Goal: Task Accomplishment & Management: Use online tool/utility

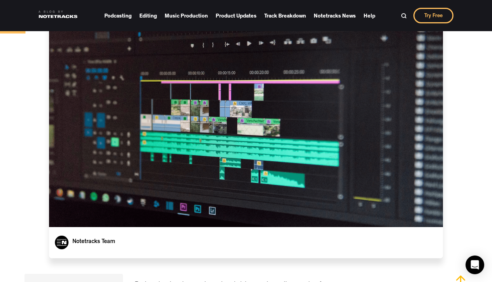
scroll to position [187, 0]
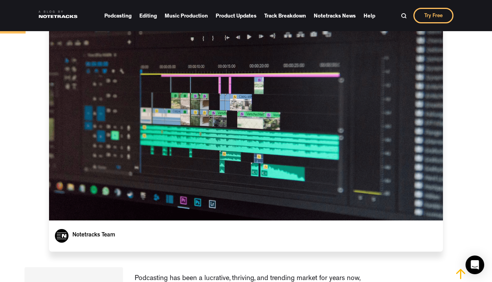
click at [436, 19] on link "Try Free" at bounding box center [433, 16] width 40 height 16
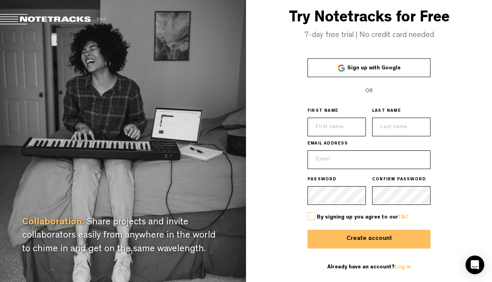
click at [398, 58] on div "Try Notetracks for Free 7-day free trial | No credit card needed Sign up with G…" at bounding box center [369, 141] width 246 height 282
click at [398, 68] on span "Sign up with Google" at bounding box center [373, 67] width 53 height 5
click at [368, 74] on link "Sign up with Google" at bounding box center [368, 67] width 123 height 19
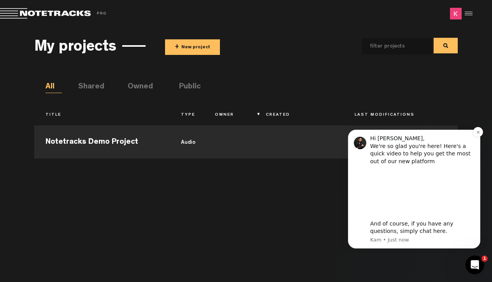
click at [475, 140] on div "Hi [PERSON_NAME], We're so glad you're here! Here's a quick video to help you g…" at bounding box center [414, 189] width 132 height 119
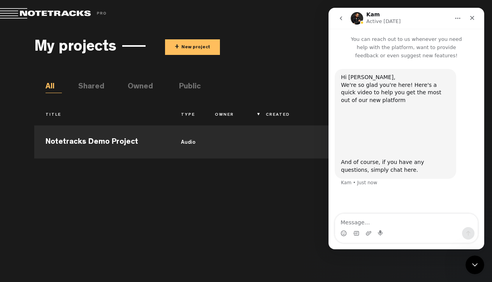
click at [182, 49] on button "+ New project" at bounding box center [192, 47] width 55 height 16
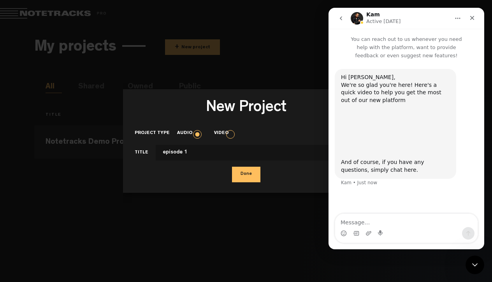
type input "episode 1"
click at [255, 170] on button "Done" at bounding box center [246, 174] width 28 height 16
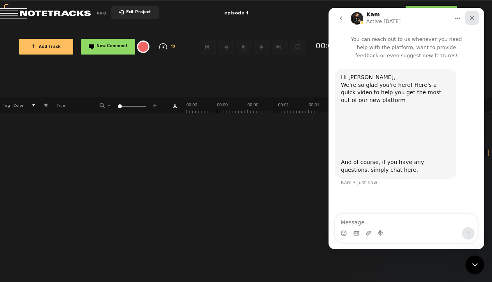
click at [471, 18] on icon "Close" at bounding box center [472, 18] width 6 height 6
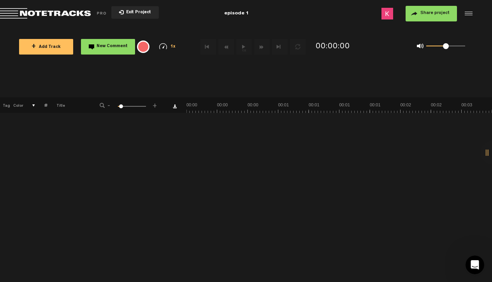
click at [41, 47] on span "+ Add Track" at bounding box center [46, 47] width 29 height 4
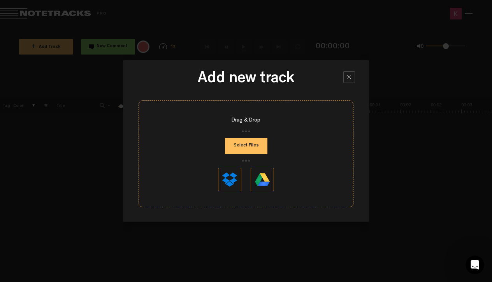
click at [255, 144] on button "Select Files" at bounding box center [246, 146] width 42 height 16
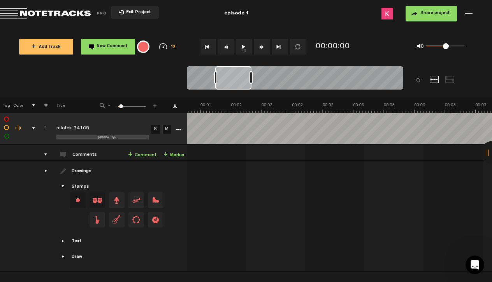
drag, startPoint x: 203, startPoint y: 75, endPoint x: 231, endPoint y: 75, distance: 27.6
click at [231, 75] on div at bounding box center [233, 77] width 36 height 23
click at [241, 49] on button "1x" at bounding box center [244, 47] width 16 height 16
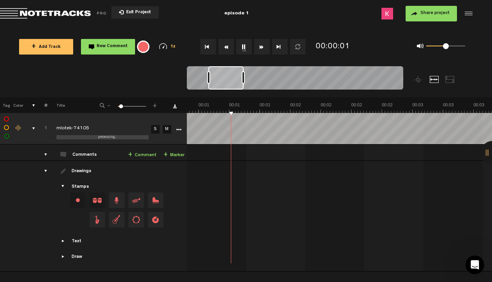
drag, startPoint x: 200, startPoint y: 81, endPoint x: 220, endPoint y: 81, distance: 20.6
click at [220, 81] on div at bounding box center [225, 77] width 35 height 23
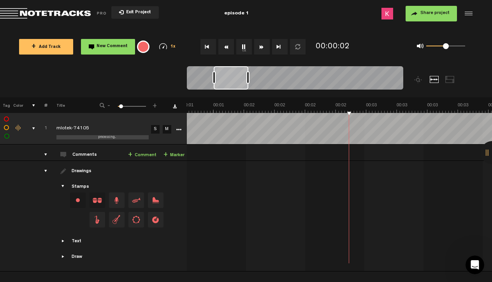
drag, startPoint x: 220, startPoint y: 81, endPoint x: 225, endPoint y: 81, distance: 5.1
click at [225, 81] on div at bounding box center [231, 77] width 35 height 23
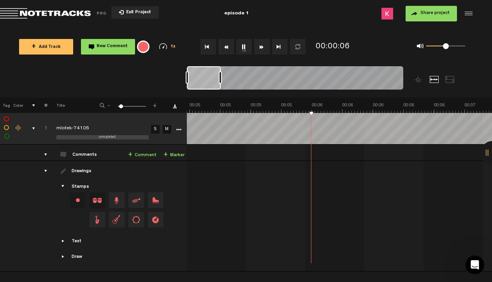
drag, startPoint x: 246, startPoint y: 81, endPoint x: 177, endPoint y: 86, distance: 68.6
click at [179, 85] on nt-zoom-navigation-bar at bounding box center [246, 81] width 492 height 31
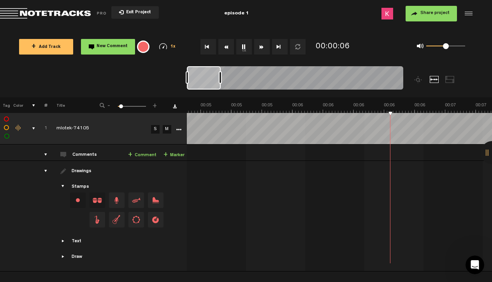
click at [243, 51] on button "1x" at bounding box center [244, 47] width 16 height 16
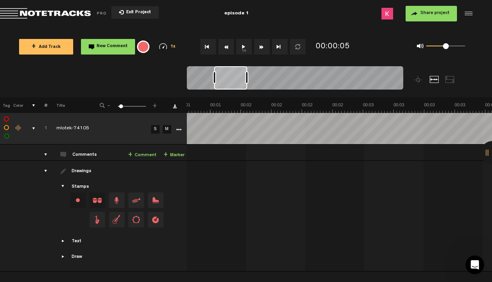
scroll to position [0, 224]
drag, startPoint x: 207, startPoint y: 80, endPoint x: 234, endPoint y: 81, distance: 27.6
click at [234, 81] on div at bounding box center [230, 77] width 33 height 23
click at [431, 79] on div at bounding box center [433, 79] width 9 height 7
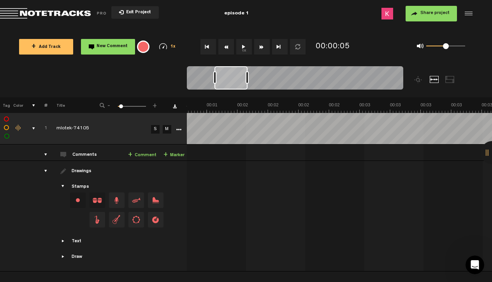
click at [32, 127] on div "comments, stamps & drawings" at bounding box center [31, 128] width 12 height 8
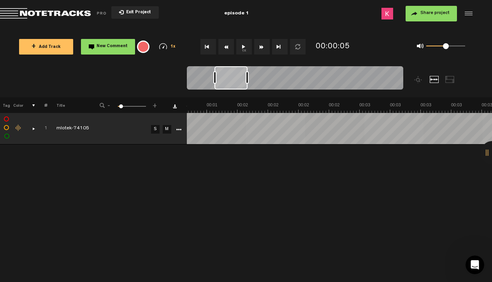
click at [31, 126] on div "comments, stamps & drawings" at bounding box center [31, 128] width 12 height 8
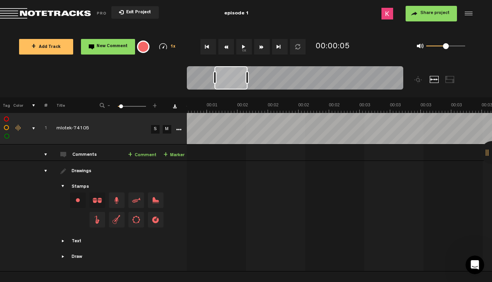
click at [33, 125] on div "comments, stamps & drawings" at bounding box center [31, 128] width 12 height 8
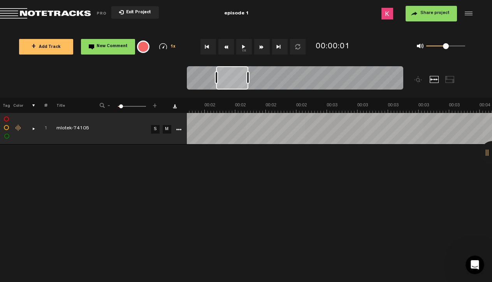
scroll to position [0, 214]
click at [116, 216] on div "+ New drawing Tag Color # Title - 1 100 6 + 1 completed mlotek-74105 S M Export…" at bounding box center [246, 189] width 492 height 184
click at [50, 45] on span "+ Add Track" at bounding box center [46, 47] width 29 height 4
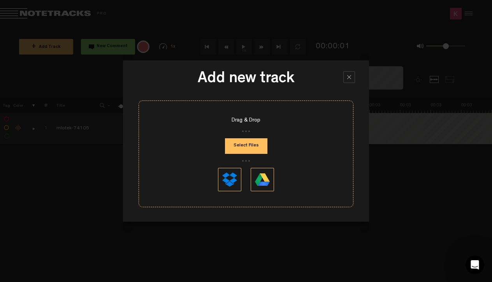
click at [346, 82] on div at bounding box center [349, 77] width 12 height 12
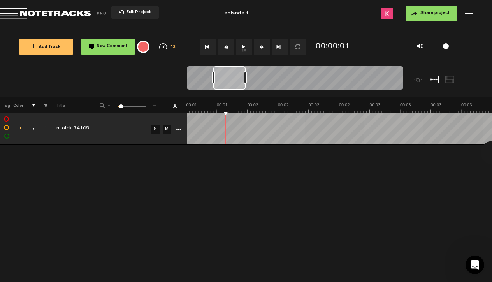
click at [467, 14] on div at bounding box center [467, 14] width 12 height 12
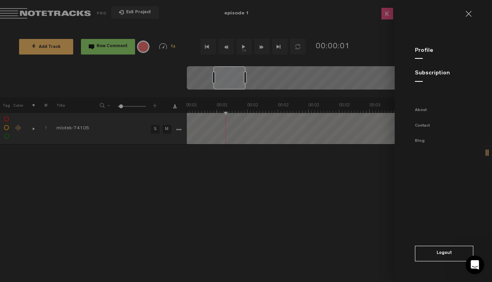
click at [469, 9] on md-sidenav "Profile Subscription About Contact Blog Logout" at bounding box center [442, 141] width 97 height 282
click at [471, 13] on link at bounding box center [471, 14] width 12 height 6
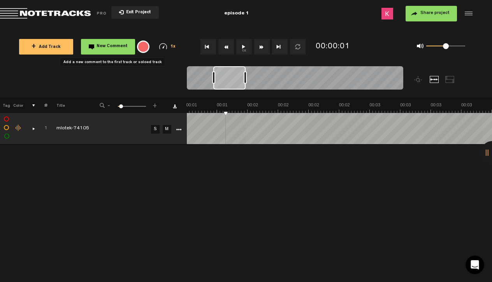
click at [97, 48] on span "New Comment" at bounding box center [111, 46] width 31 height 4
click at [65, 49] on button "+ Add Track" at bounding box center [46, 47] width 54 height 16
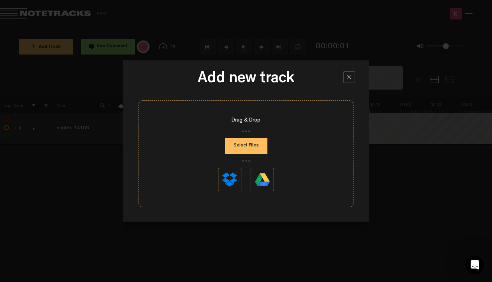
click at [350, 81] on div at bounding box center [349, 77] width 12 height 12
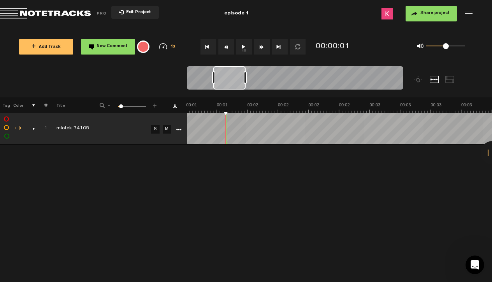
click at [450, 80] on div at bounding box center [449, 79] width 9 height 7
click at [431, 78] on div at bounding box center [433, 79] width 9 height 7
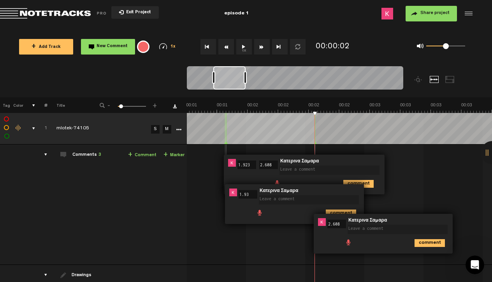
click at [398, 168] on td "1 mlotek-74105 [PERSON_NAME]-74105 by [PERSON_NAME] 1 collaborators 00:01 1.923…" at bounding box center [339, 204] width 305 height 120
click at [419, 144] on td "1 mlotek-74105 [PERSON_NAME]-74105 by [PERSON_NAME] 1 collaborators 00:01 1.923…" at bounding box center [339, 204] width 305 height 120
click at [131, 5] on md-toolbar "Exit Project episode 1 Share project Save project" at bounding box center [246, 13] width 492 height 27
click at [131, 7] on button "Exit Project" at bounding box center [134, 12] width 47 height 12
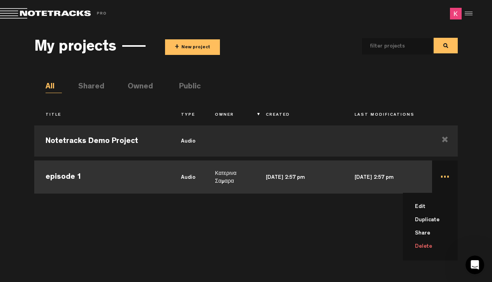
click at [443, 176] on td "... Edit Duplicate Share Delete" at bounding box center [444, 175] width 25 height 35
click at [443, 176] on td "..." at bounding box center [444, 175] width 25 height 35
click at [434, 247] on li "Delete" at bounding box center [434, 246] width 45 height 13
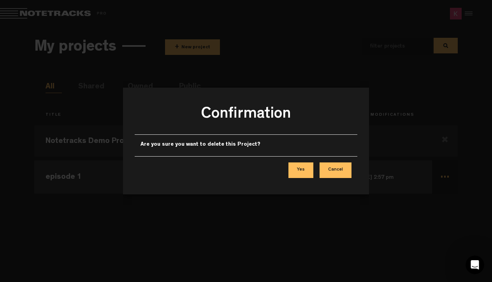
click at [292, 176] on button "Yes" at bounding box center [300, 170] width 25 height 16
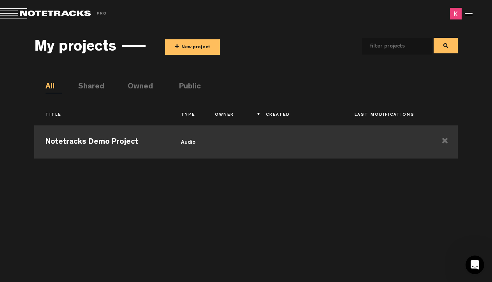
click at [165, 138] on td "Notetracks Demo Project" at bounding box center [101, 140] width 135 height 35
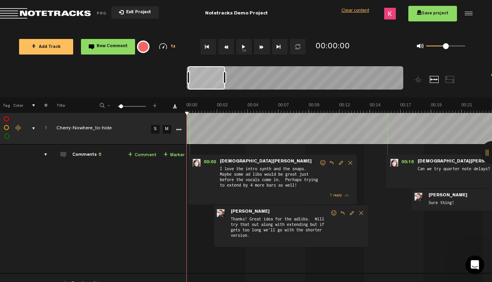
click at [247, 51] on button "1x" at bounding box center [244, 47] width 16 height 16
